Goal: Transaction & Acquisition: Download file/media

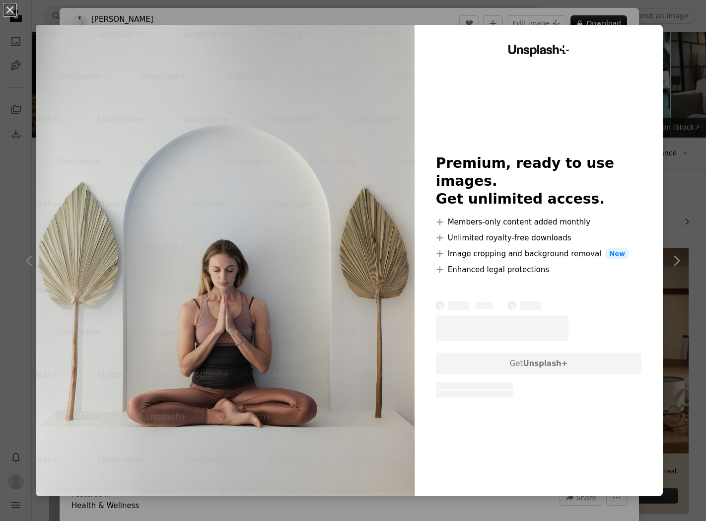
scroll to position [838, 0]
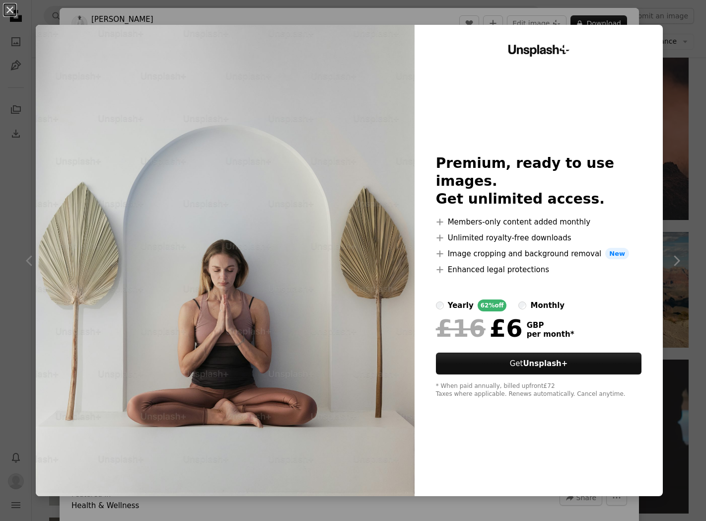
click at [451, 18] on div "An X shape Unsplash+ Premium, ready to use images. Get unlimited access. A plus…" at bounding box center [353, 260] width 706 height 521
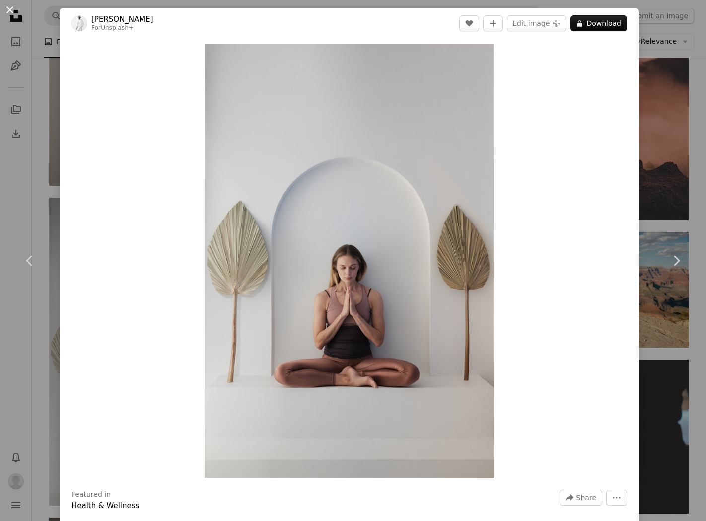
click at [9, 6] on button "An X shape" at bounding box center [10, 10] width 12 height 12
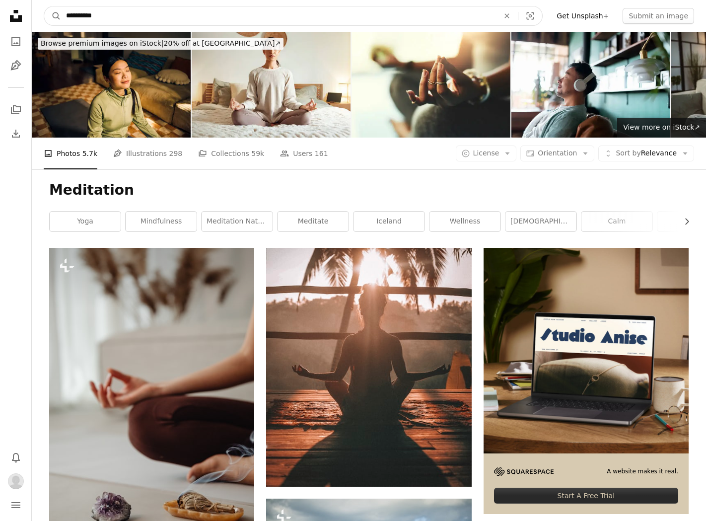
click at [106, 16] on input "**********" at bounding box center [278, 15] width 435 height 19
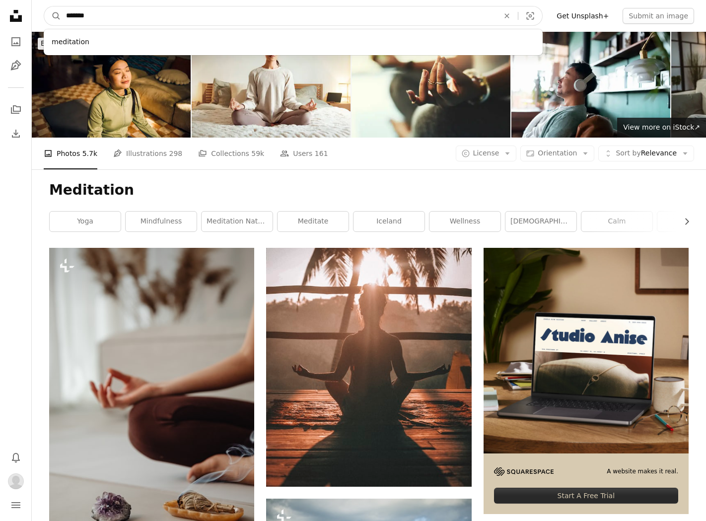
type input "********"
click button "A magnifying glass" at bounding box center [52, 15] width 17 height 19
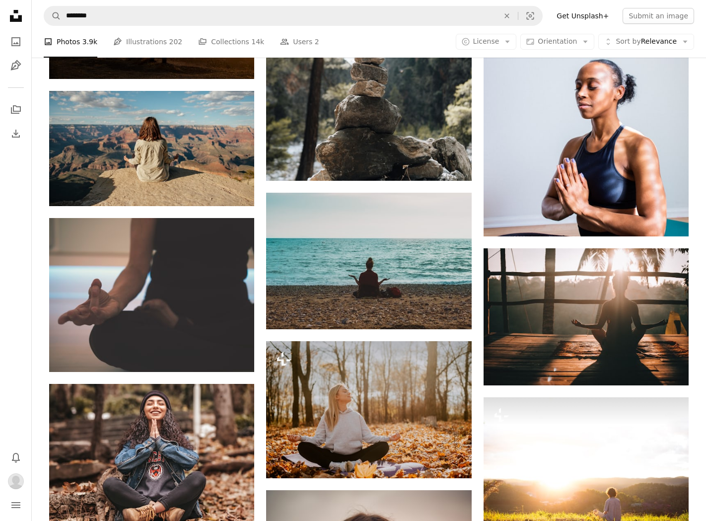
scroll to position [668, 0]
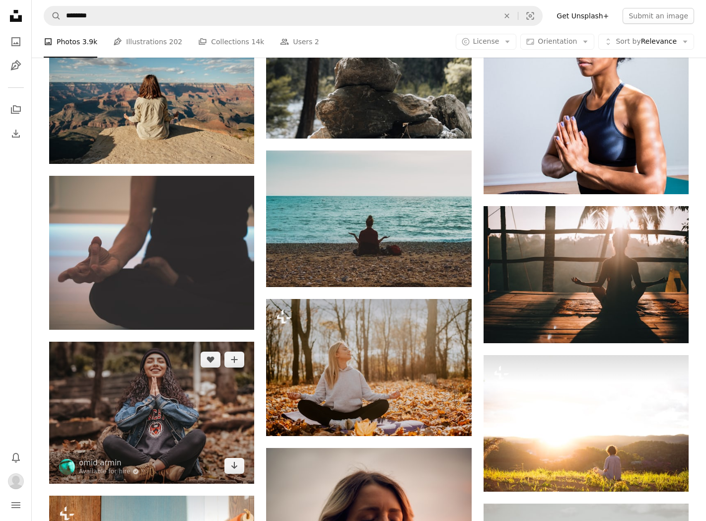
click at [169, 399] on img at bounding box center [151, 413] width 205 height 142
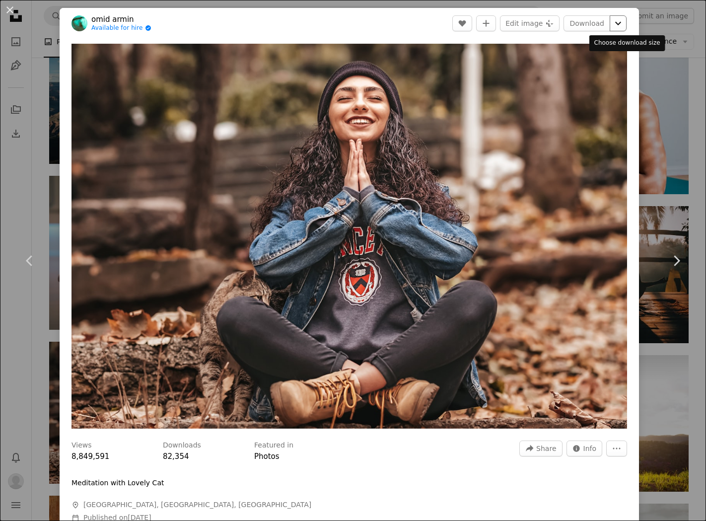
click at [624, 22] on icon "Chevron down" at bounding box center [618, 23] width 16 height 12
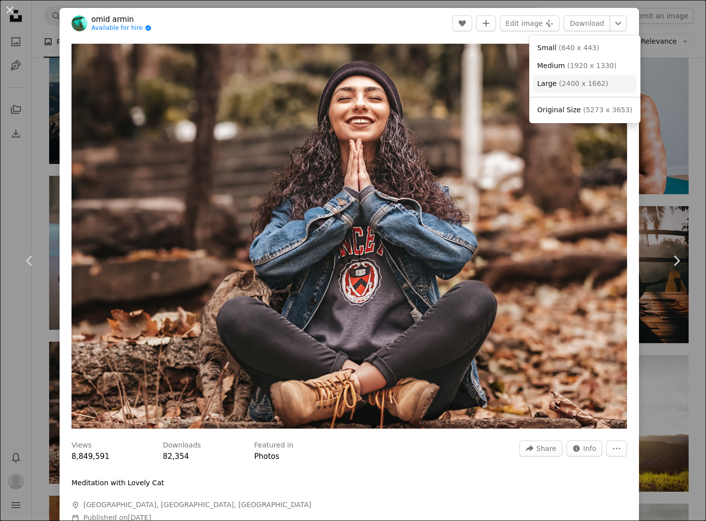
click at [563, 86] on span "( 2400 x 1662 )" at bounding box center [583, 83] width 49 height 8
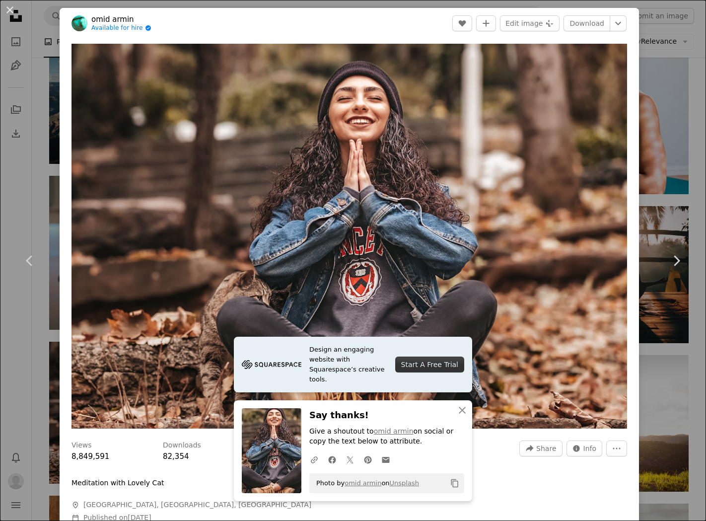
click at [674, 35] on div "An X shape Chevron left Chevron right Design an engaging website with Squarespa…" at bounding box center [353, 260] width 706 height 521
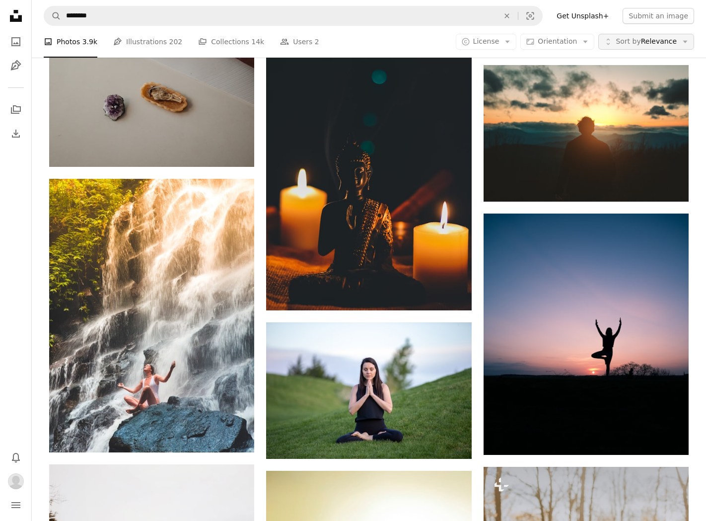
scroll to position [1602, 0]
